Goal: Task Accomplishment & Management: Complete application form

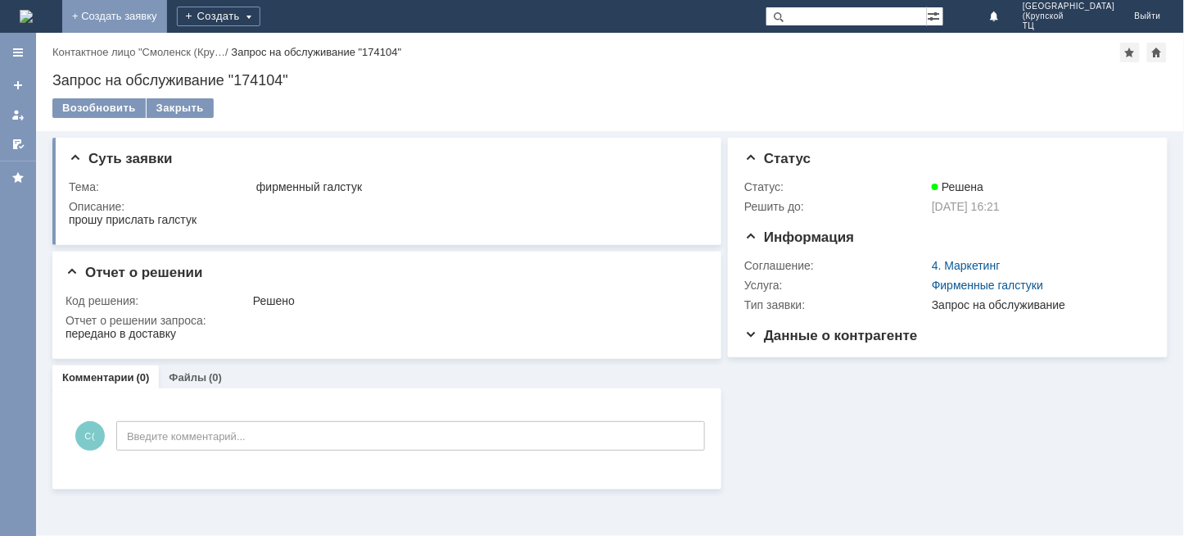
click at [167, 14] on link "+ Создать заявку" at bounding box center [114, 16] width 105 height 33
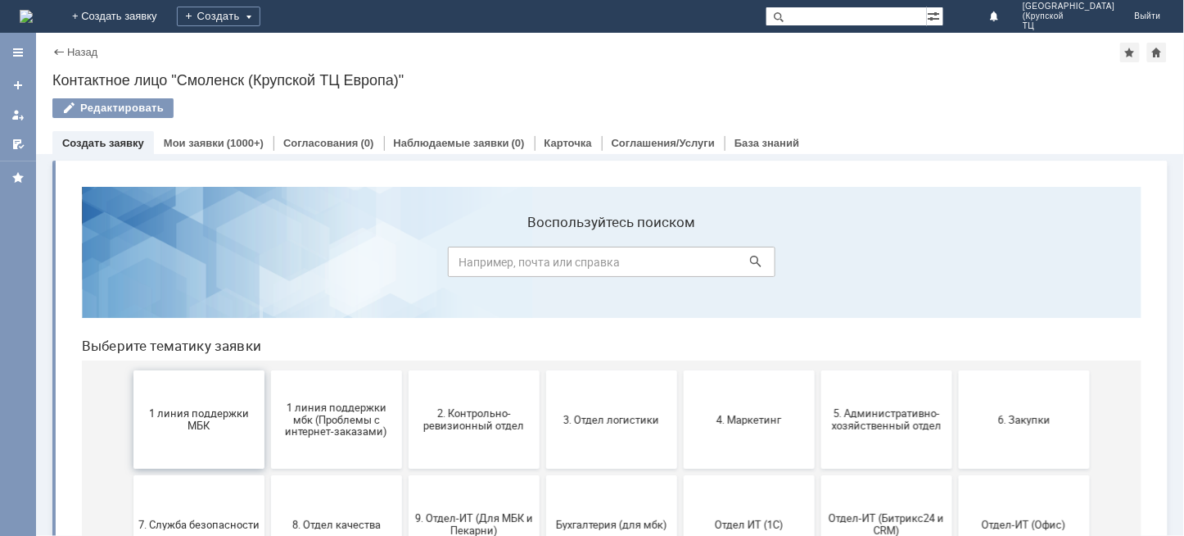
click at [188, 410] on span "1 линия поддержки МБК" at bounding box center [198, 418] width 121 height 25
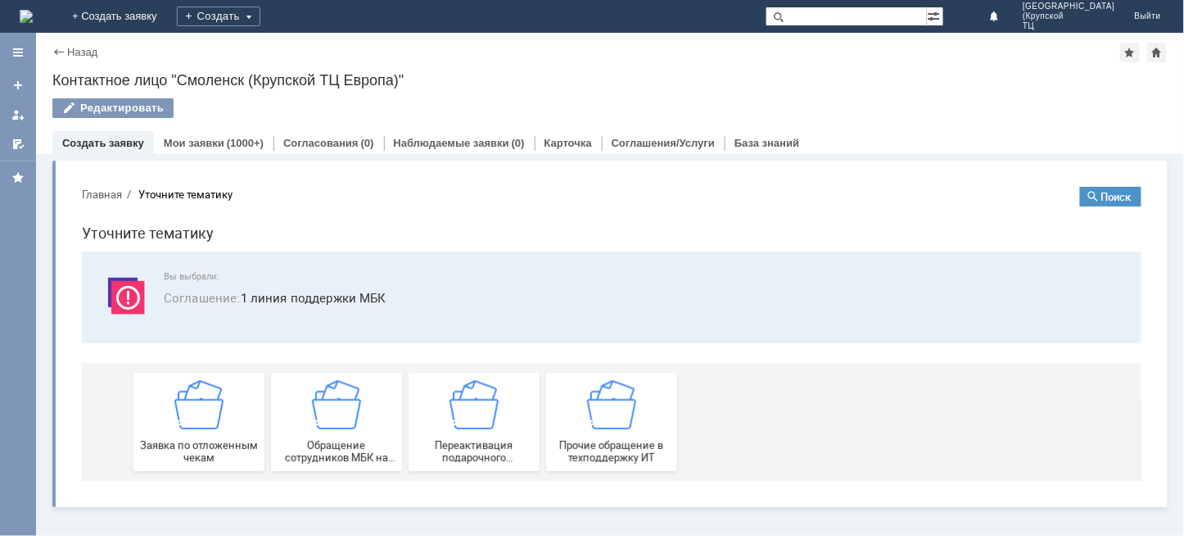
click at [188, 410] on img at bounding box center [198, 403] width 49 height 49
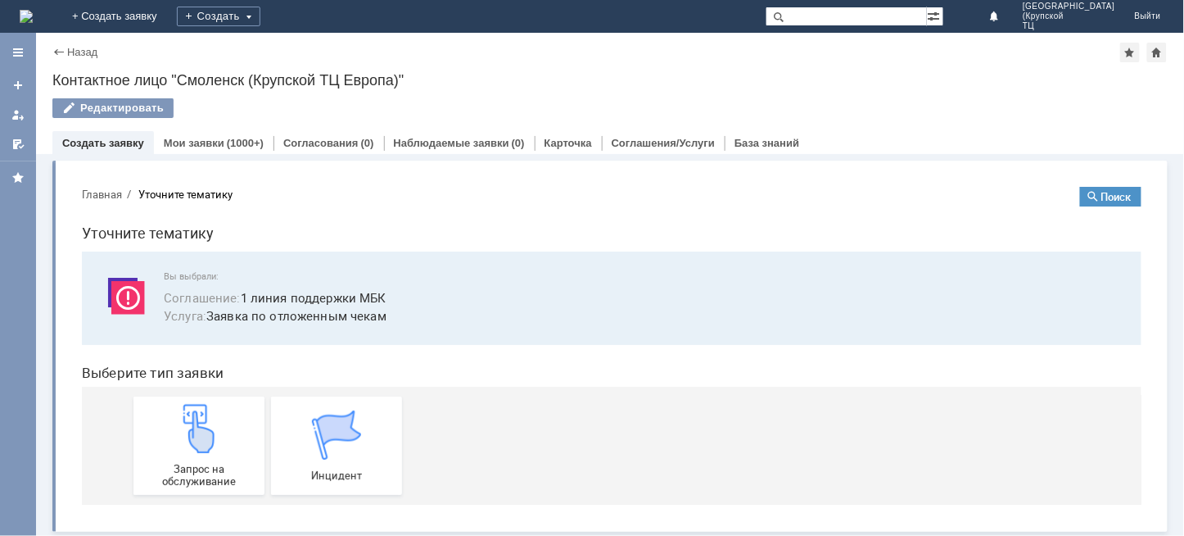
click at [188, 410] on img at bounding box center [198, 427] width 49 height 49
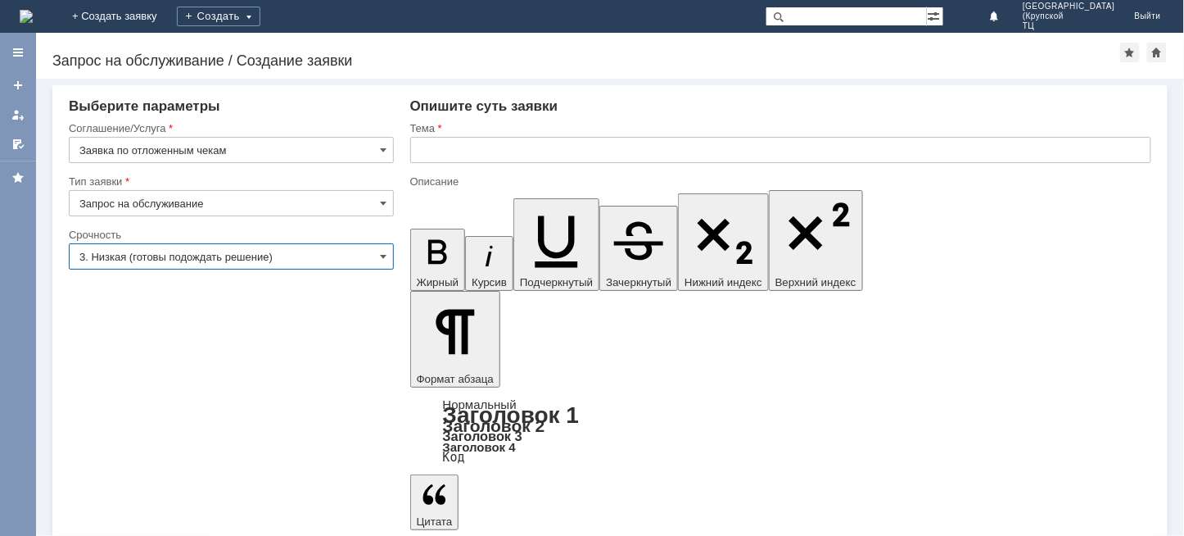
click at [338, 259] on input "3. Низкая (готовы подождать решение)" at bounding box center [231, 256] width 325 height 26
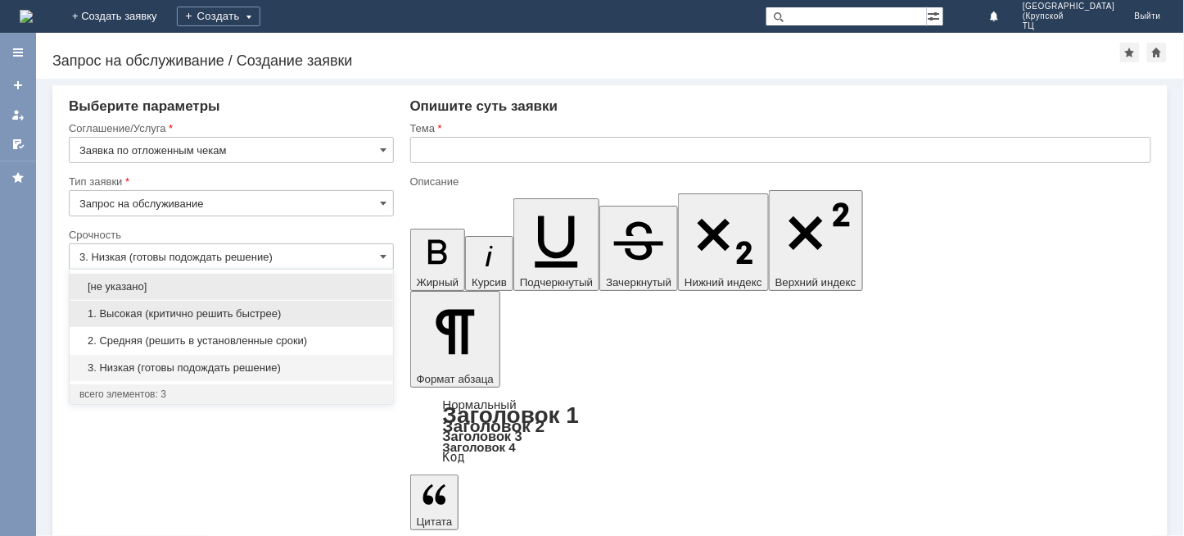
click at [323, 314] on span "1. Высокая (критично решить быстрее)" at bounding box center [231, 313] width 304 height 13
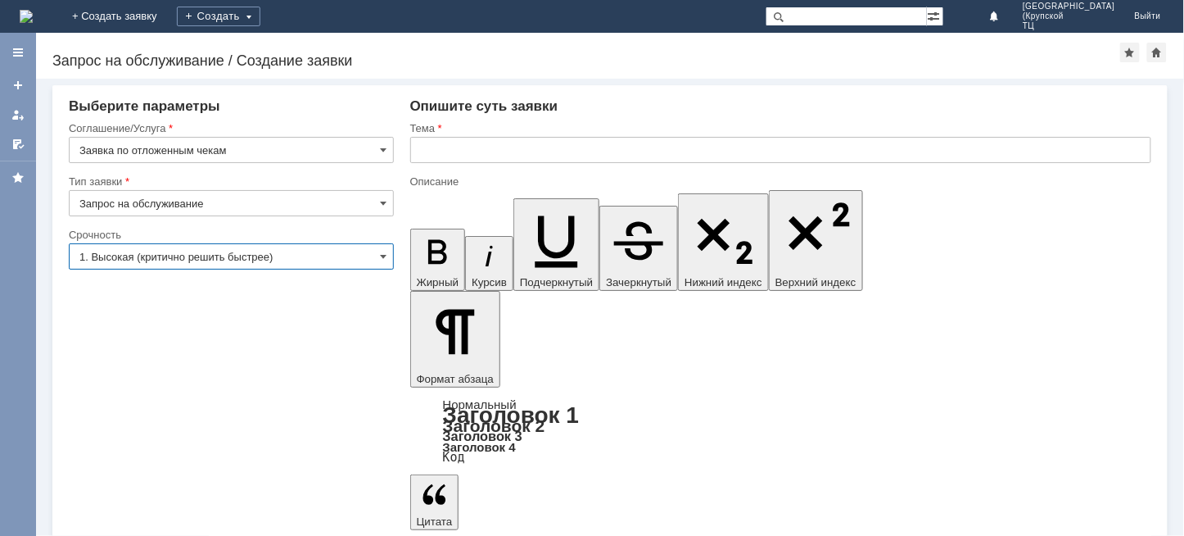
type input "1. Высокая (критично решить быстрее)"
click at [436, 149] on input "text" at bounding box center [780, 150] width 741 height 26
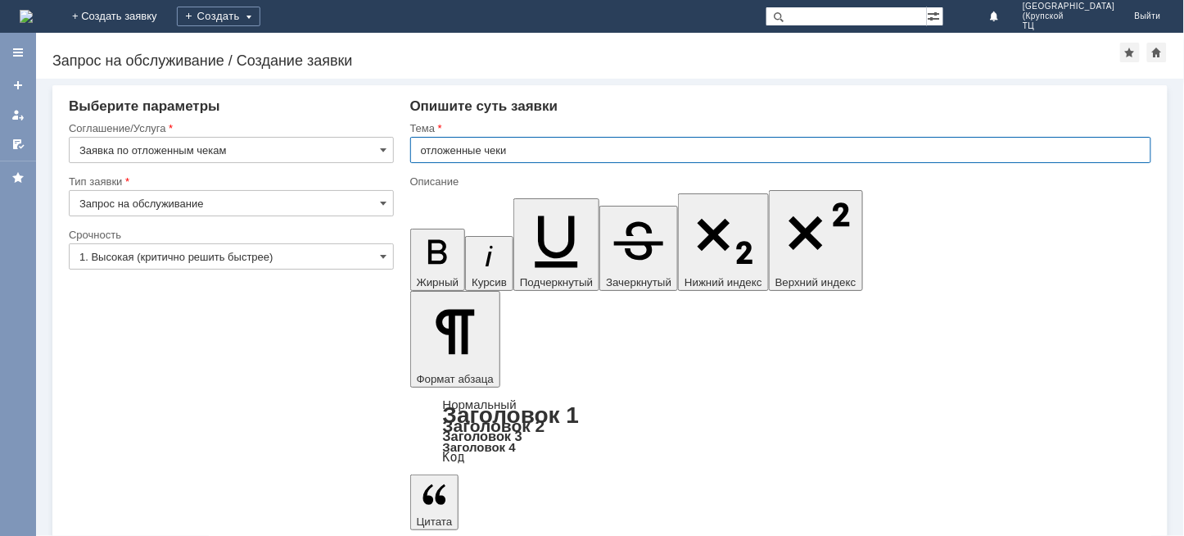
type input "отложенные чеки"
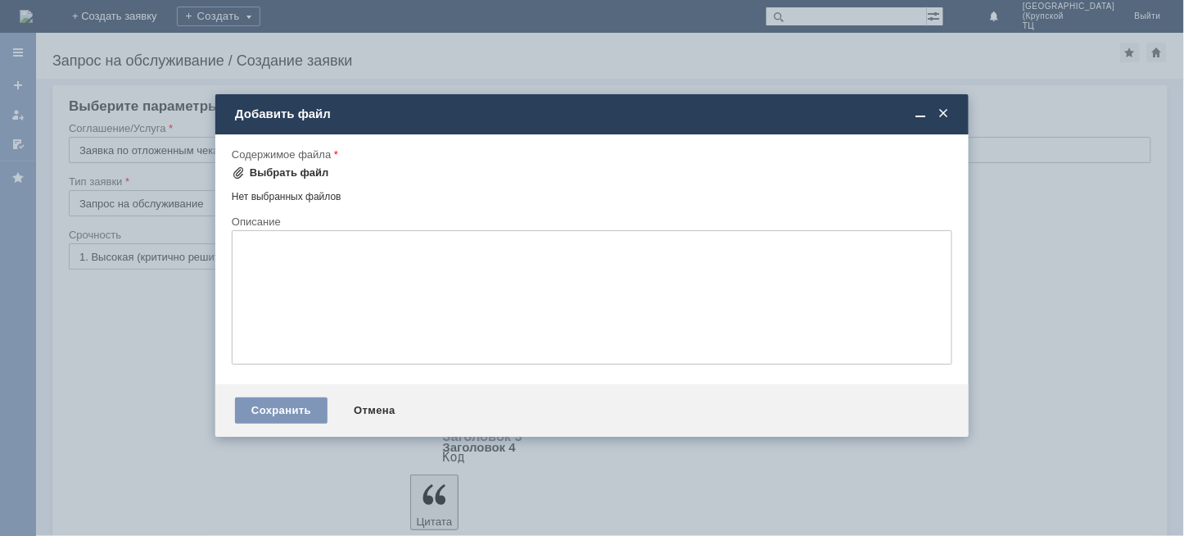
click at [271, 172] on div "Выбрать файл" at bounding box center [289, 172] width 79 height 13
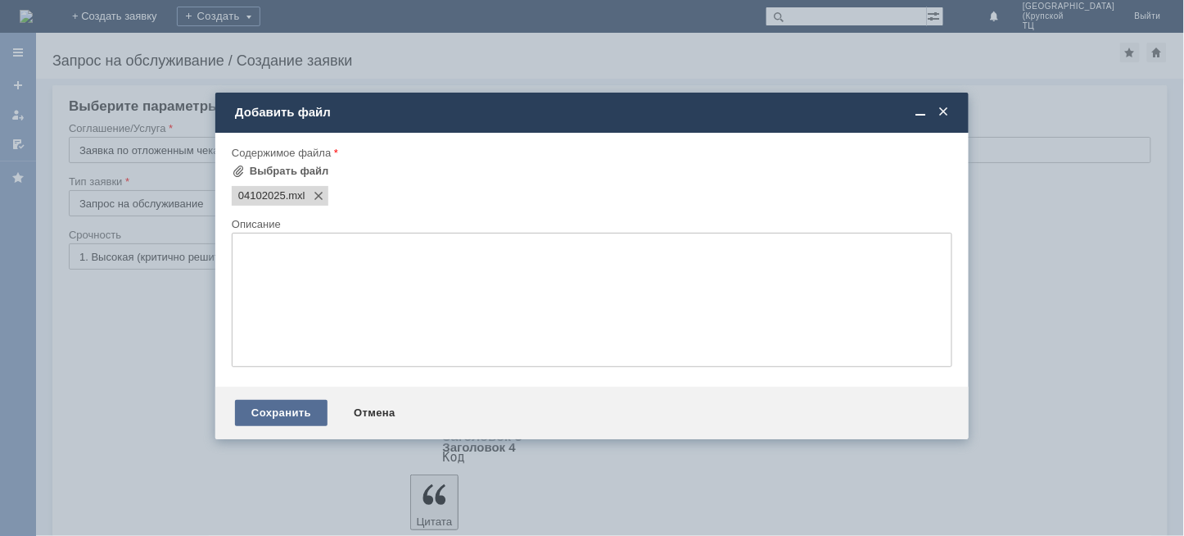
click at [279, 414] on div "Сохранить" at bounding box center [281, 413] width 93 height 26
